Goal: Task Accomplishment & Management: Use online tool/utility

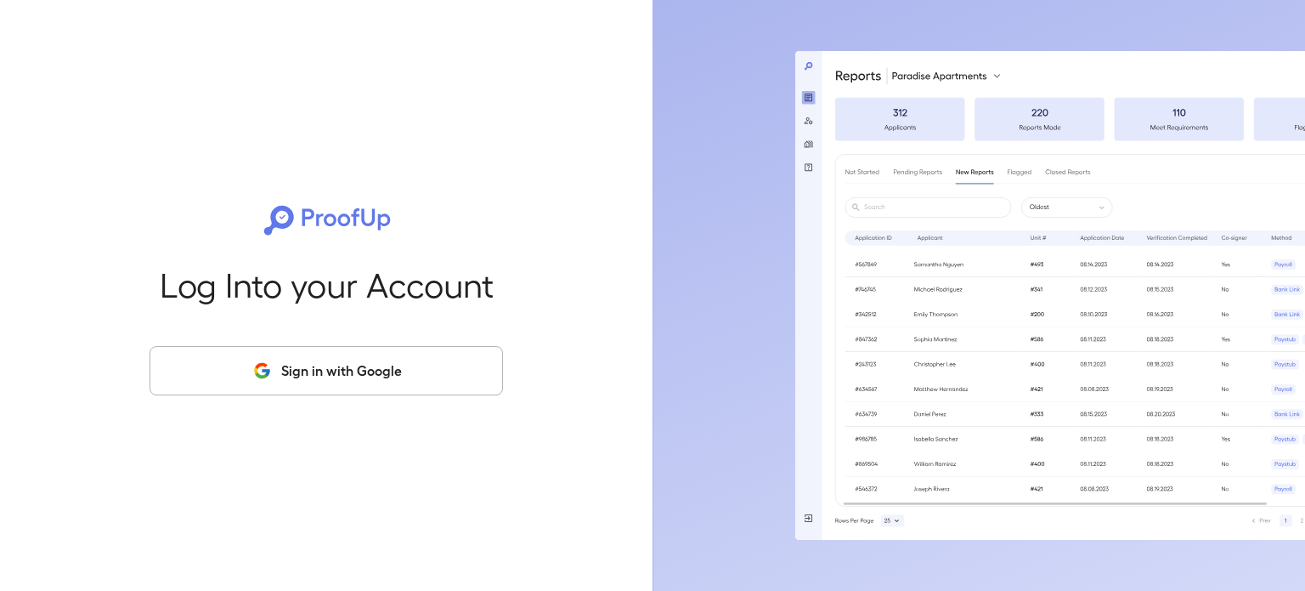
click at [362, 359] on button "Sign in with Google" at bounding box center [327, 370] width 354 height 49
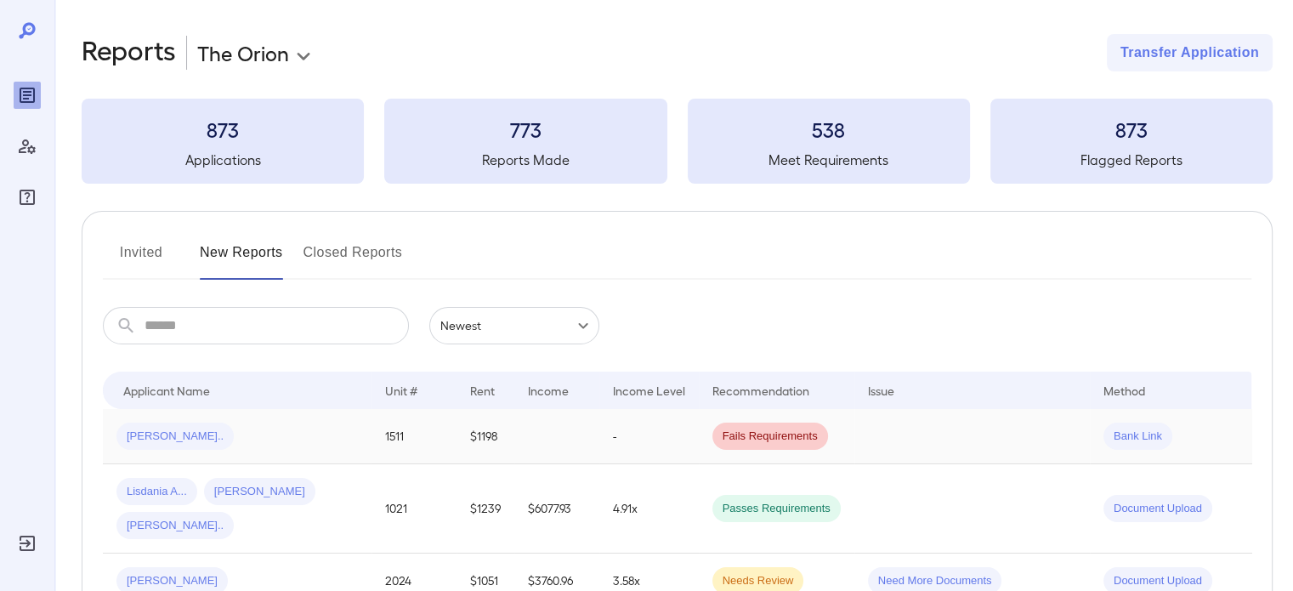
click at [456, 447] on td "$1198" at bounding box center [485, 436] width 58 height 55
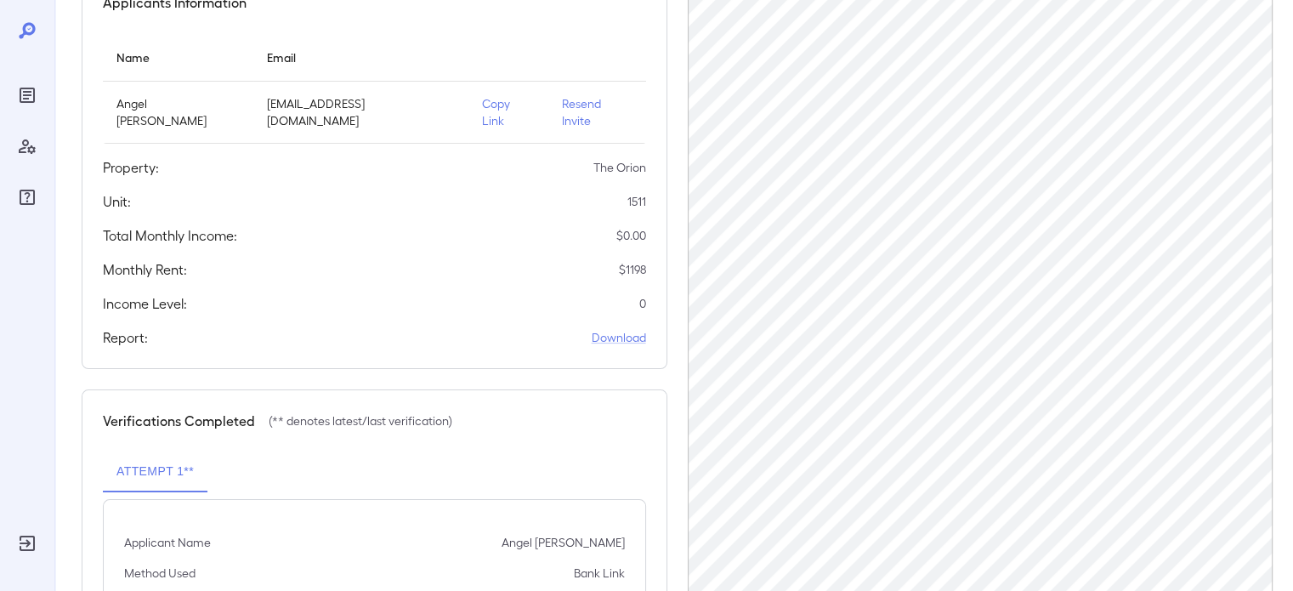
scroll to position [176, 0]
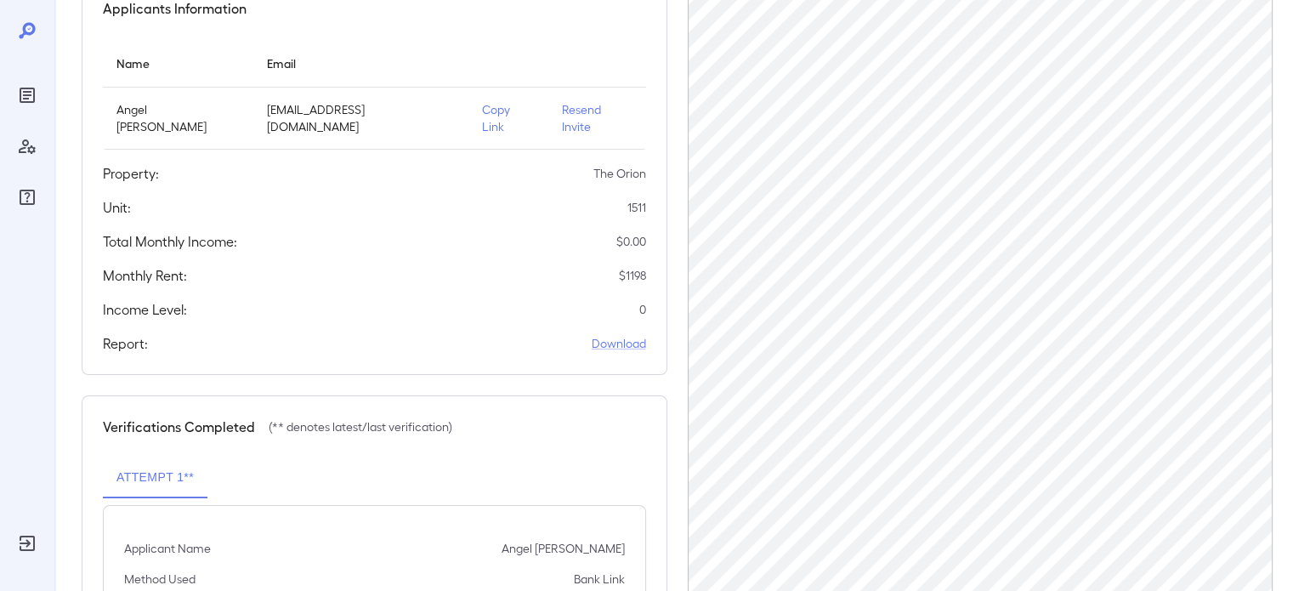
click at [482, 115] on p "Copy Link" at bounding box center [508, 118] width 53 height 34
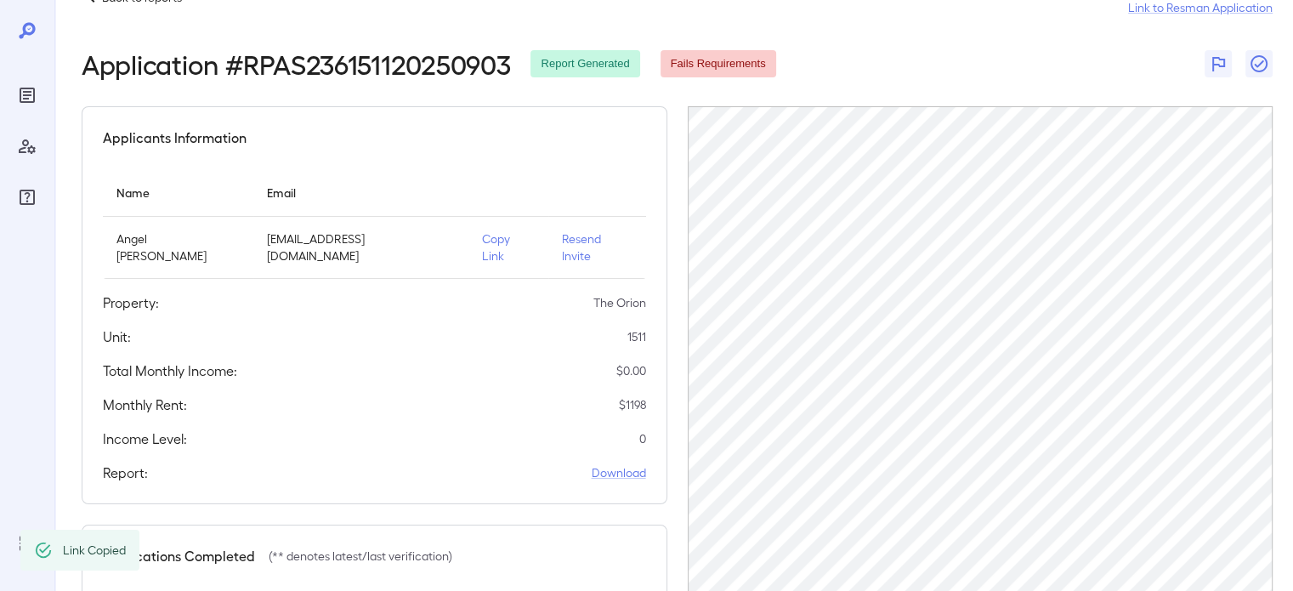
scroll to position [0, 0]
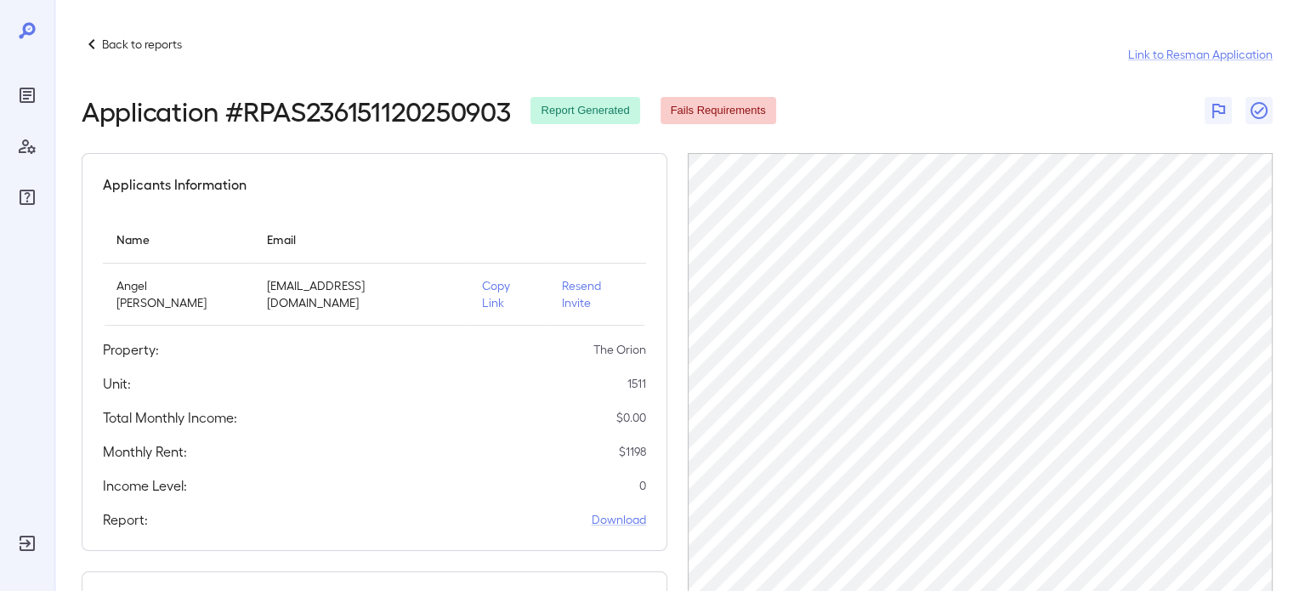
click at [88, 49] on icon at bounding box center [92, 44] width 20 height 20
